Goal: Information Seeking & Learning: Learn about a topic

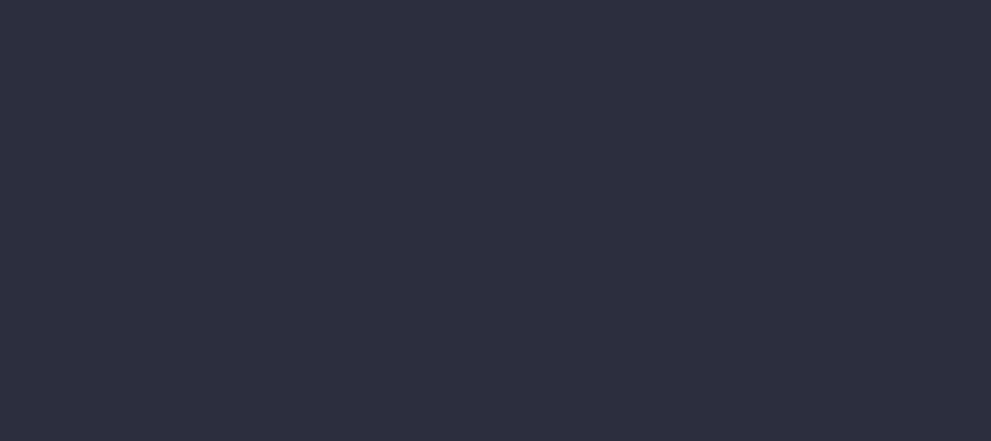
select select "finances"
select select "job"
select select "revrec"
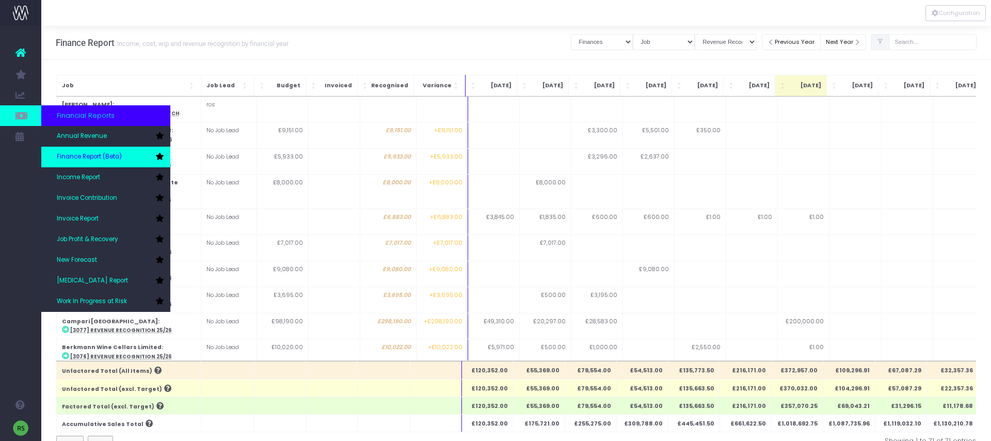
click at [72, 153] on span "Finance Report (Beta)" at bounding box center [89, 156] width 65 height 9
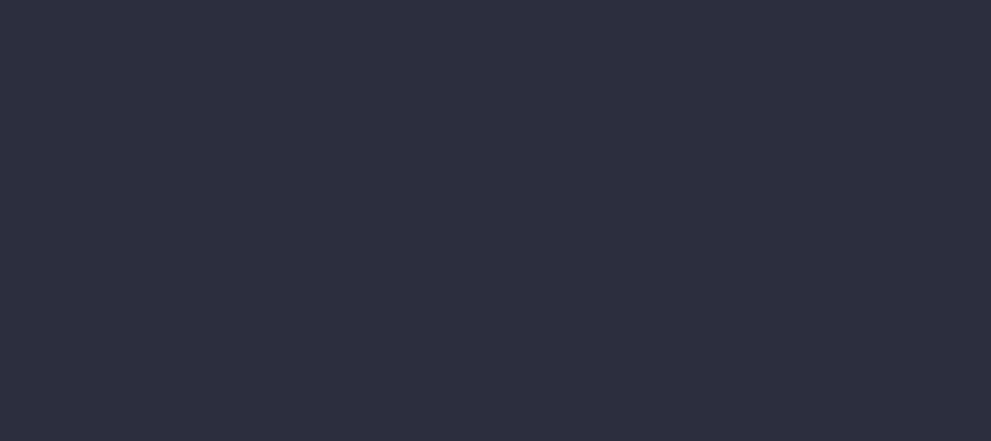
select select "finances"
select select "job"
select select "revrec"
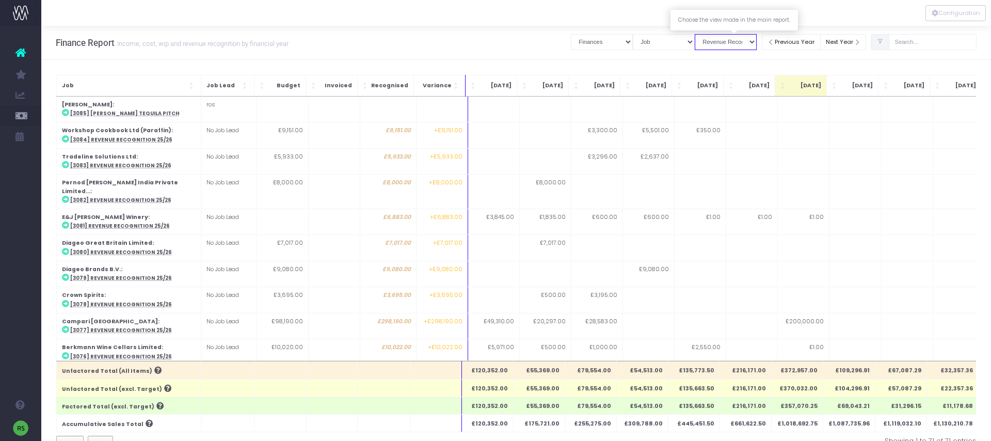
click at [732, 45] on select "View Mode Billings Revenue Recognition WIP" at bounding box center [726, 42] width 62 height 16
click at [703, 34] on select "View Mode Billings Revenue Recognition WIP" at bounding box center [726, 42] width 62 height 16
click at [733, 44] on select "View Mode Billings Revenue Recognition WIP" at bounding box center [726, 42] width 62 height 16
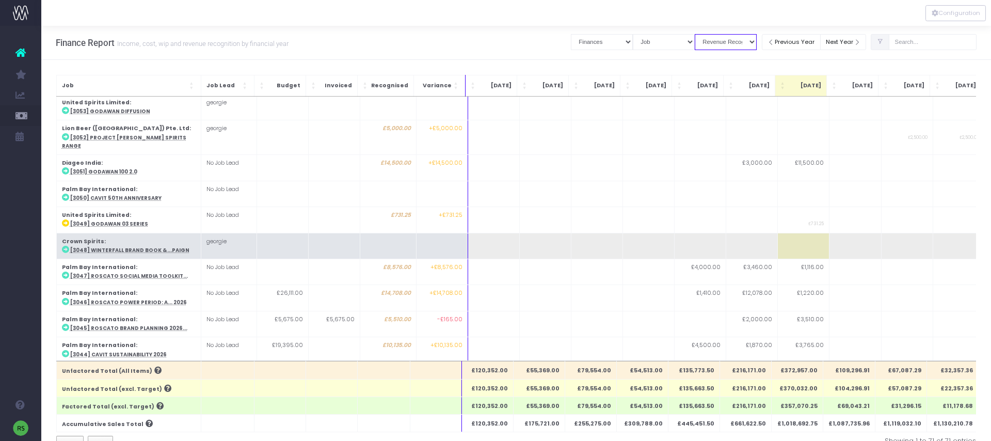
scroll to position [788, 0]
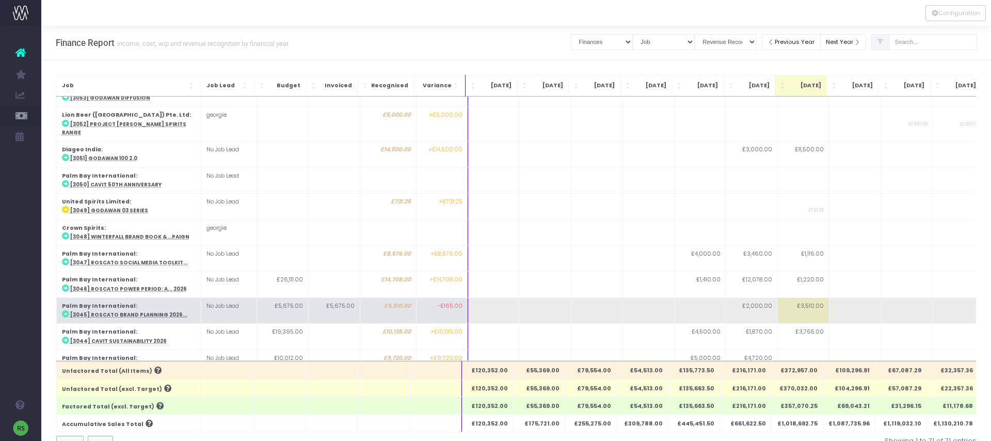
click at [867, 297] on td at bounding box center [855, 310] width 52 height 26
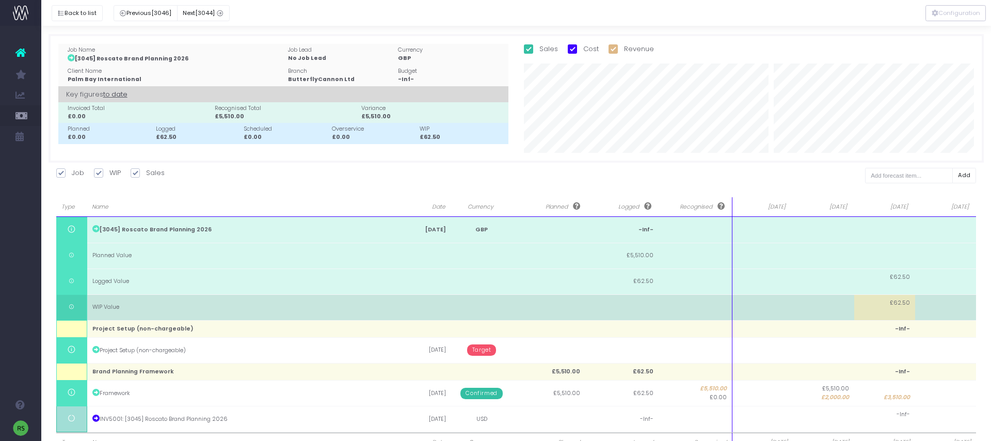
scroll to position [37, 0]
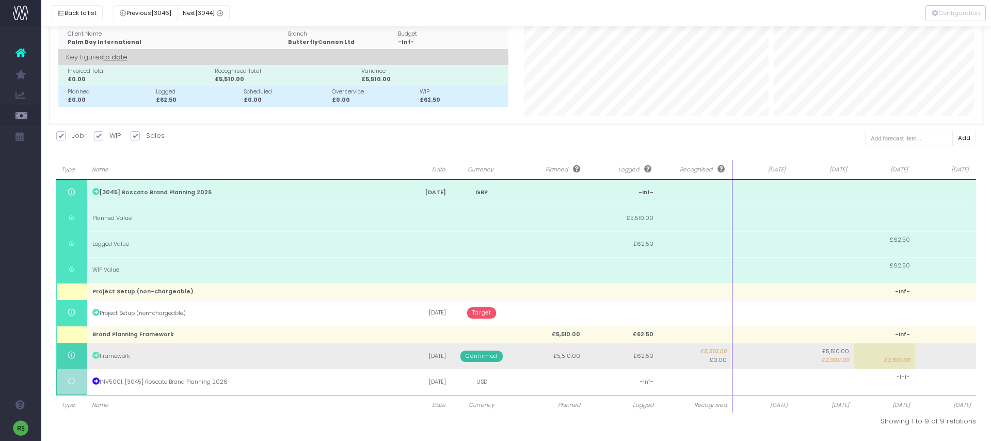
click at [940, 358] on td at bounding box center [945, 356] width 61 height 26
type input "1000"
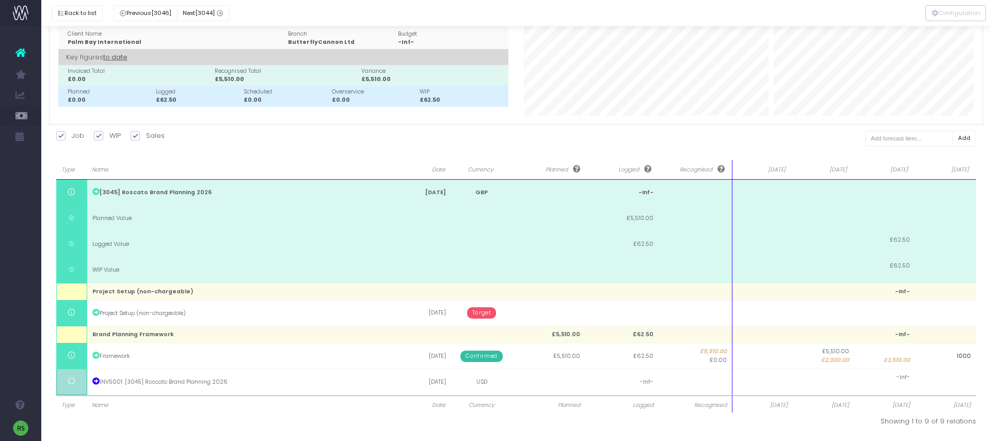
drag, startPoint x: 952, startPoint y: 359, endPoint x: 991, endPoint y: 360, distance: 38.7
click at [991, 360] on div "Back to list Previous [3046] Next [3044] Job Name [3045] Roscato Brand Planning…" at bounding box center [516, 215] width 950 height 452
click at [842, 147] on div "Job WIP Sales Costs Quotes" at bounding box center [516, 142] width 921 height 23
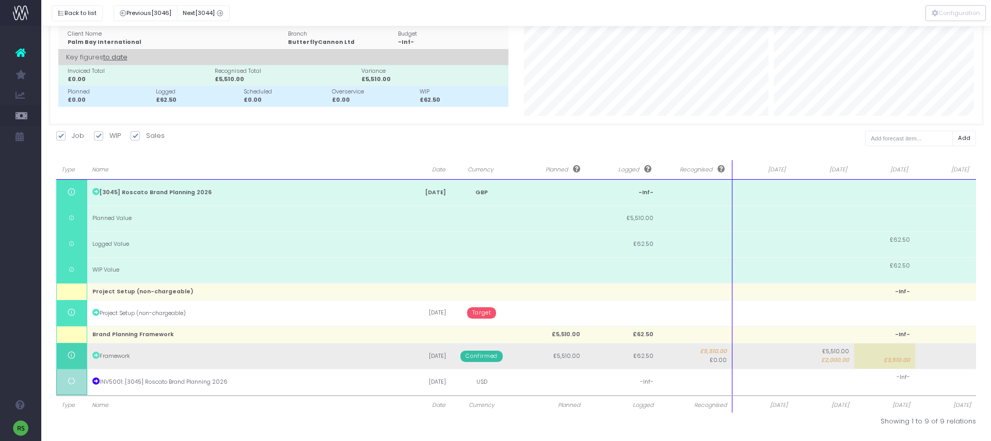
click at [485, 358] on span "Confirmed" at bounding box center [482, 356] width 42 height 11
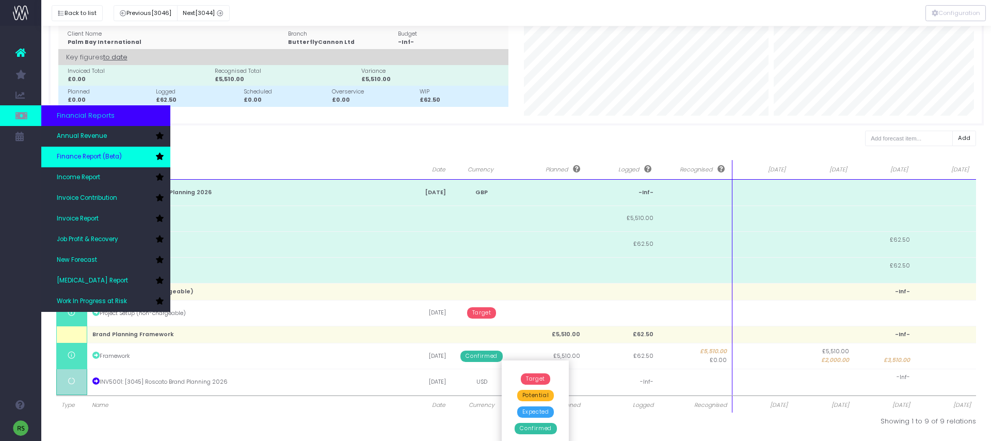
click at [95, 153] on span "Finance Report (Beta)" at bounding box center [89, 156] width 65 height 9
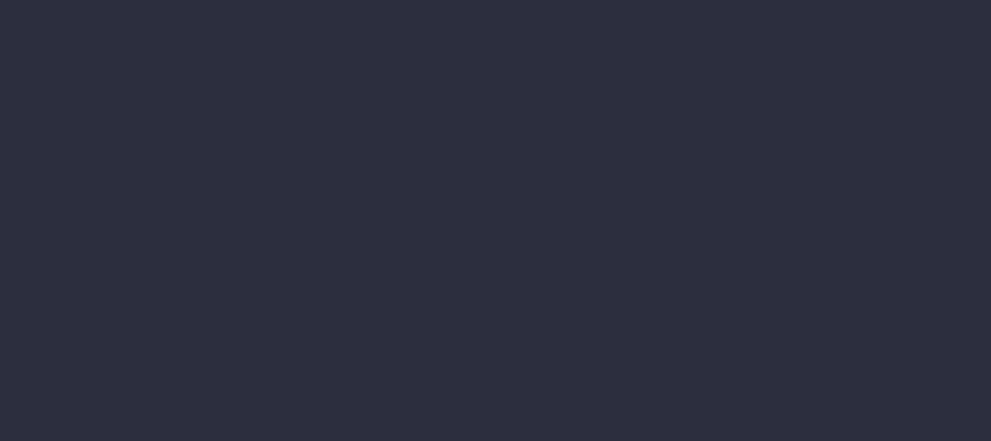
select select "finances"
select select "job"
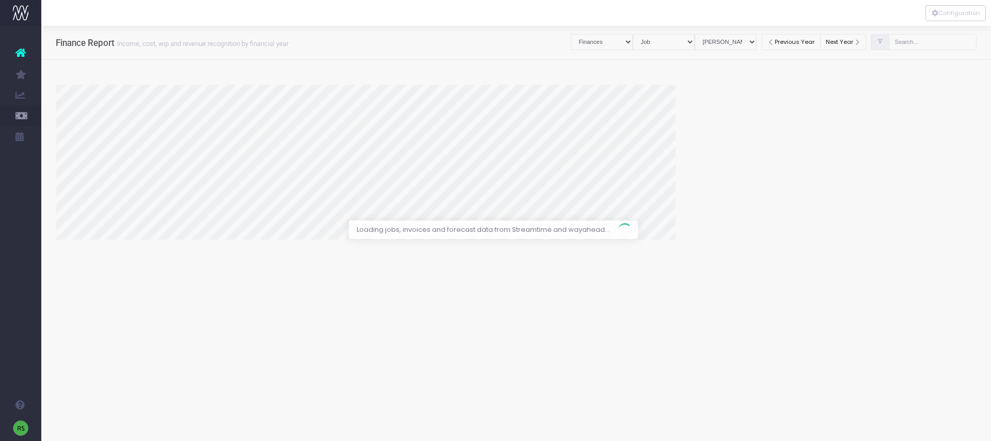
select select "revrec"
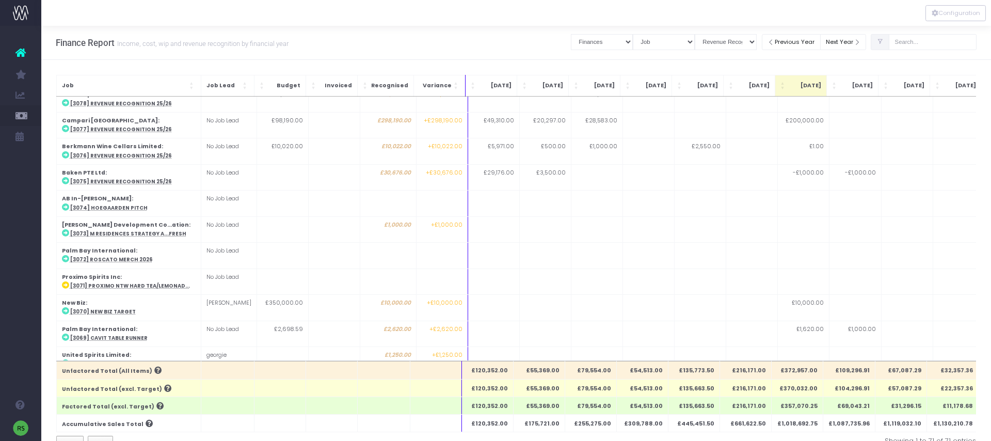
scroll to position [268, 0]
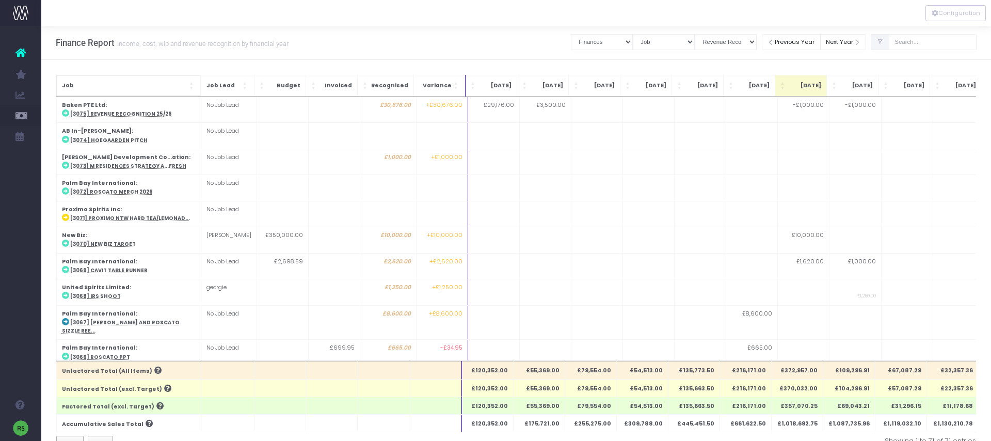
click at [167, 84] on span "Job" at bounding box center [124, 86] width 125 height 8
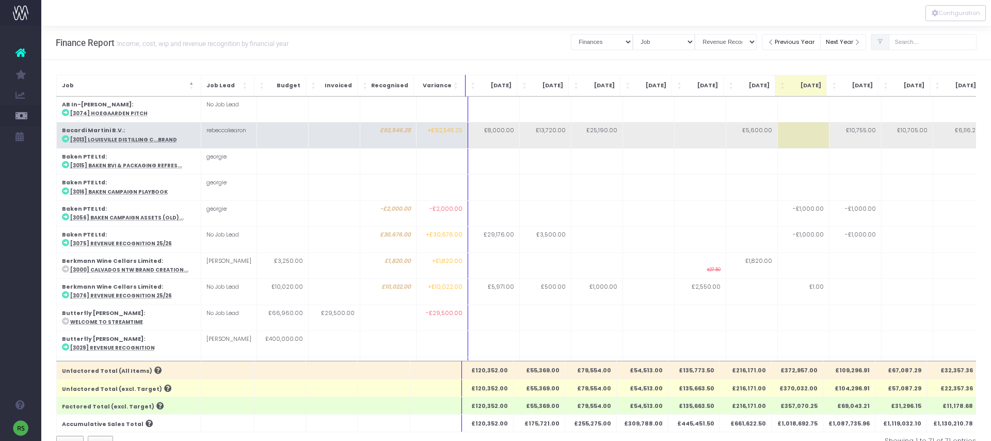
click at [153, 138] on abbr "[3013] Louisville Distilling C...Brand" at bounding box center [123, 139] width 107 height 7
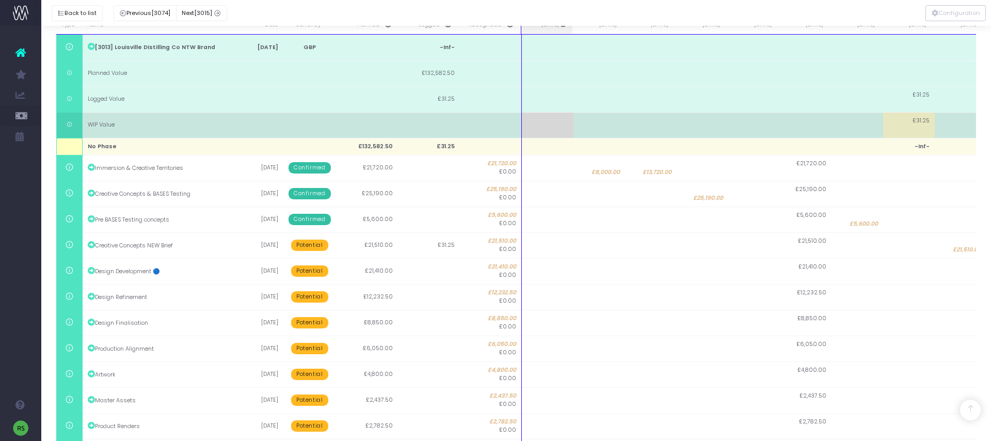
scroll to position [252, 0]
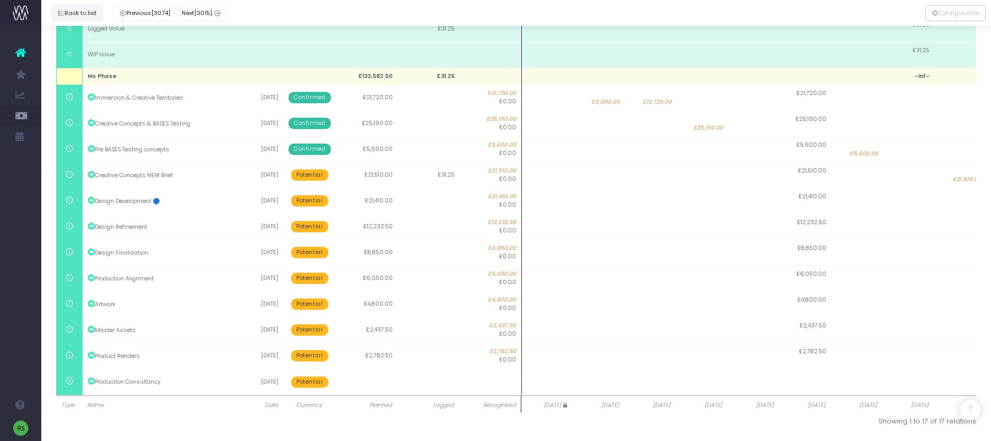
click at [81, 9] on button "Back to list" at bounding box center [77, 13] width 51 height 16
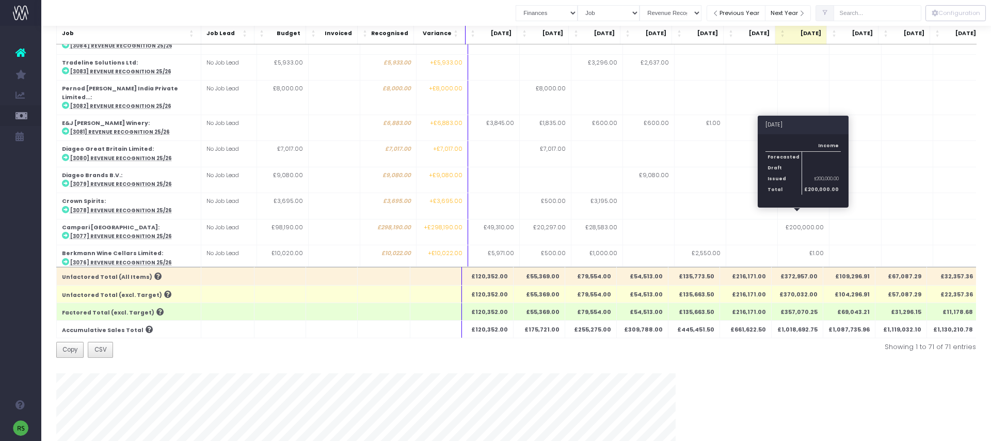
scroll to position [92, 0]
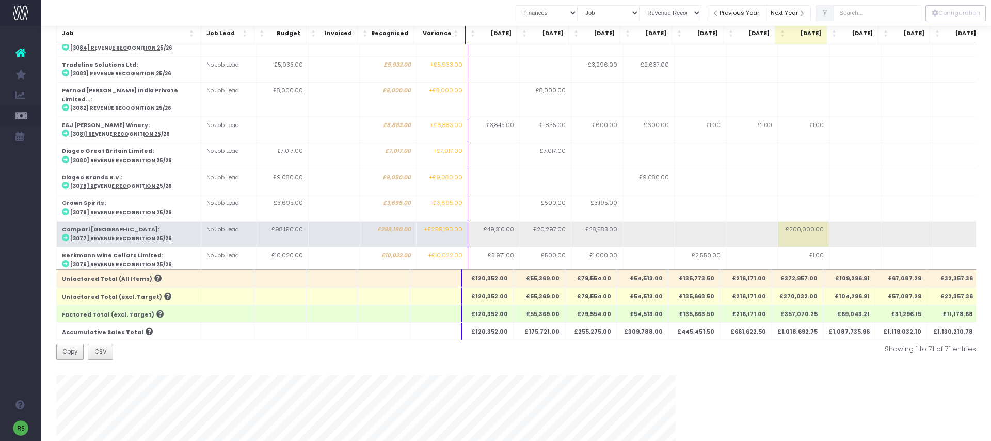
click at [112, 235] on abbr "[3077] Revenue Recognition 25/26" at bounding box center [121, 238] width 102 height 7
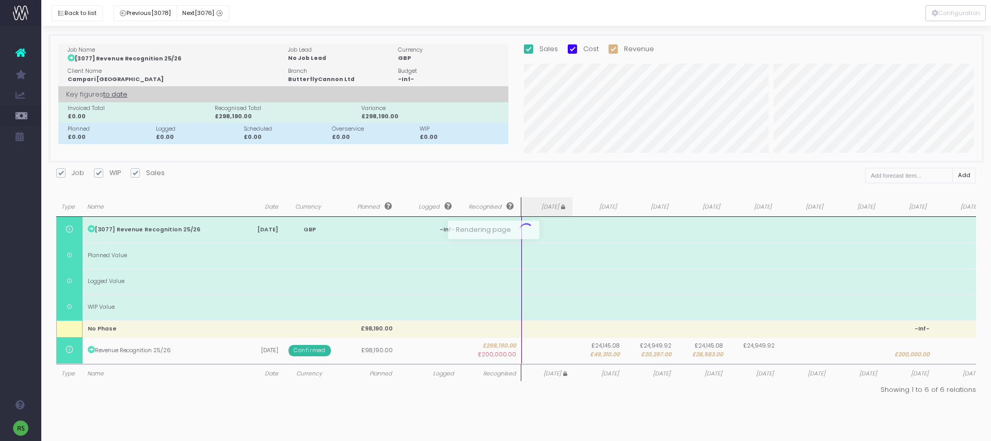
scroll to position [0, 0]
